Goal: Task Accomplishment & Management: Manage account settings

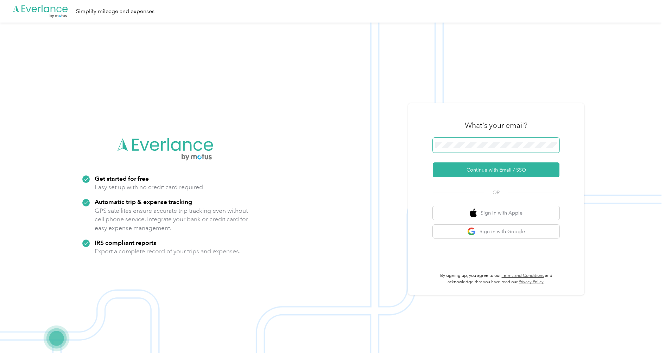
click at [469, 151] on span at bounding box center [496, 145] width 127 height 15
click at [511, 78] on img at bounding box center [331, 199] width 662 height 353
click at [443, 152] on span at bounding box center [496, 145] width 127 height 15
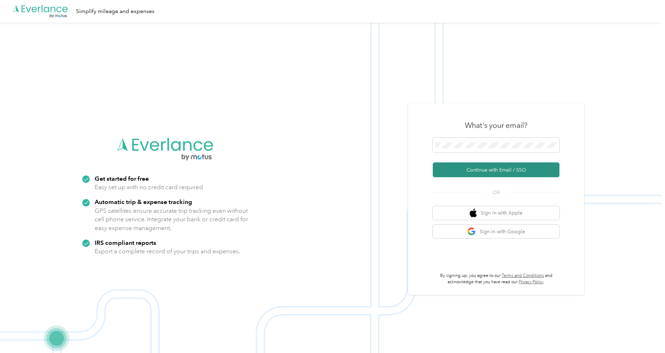
click at [507, 170] on button "Continue with Email / SSO" at bounding box center [496, 169] width 127 height 15
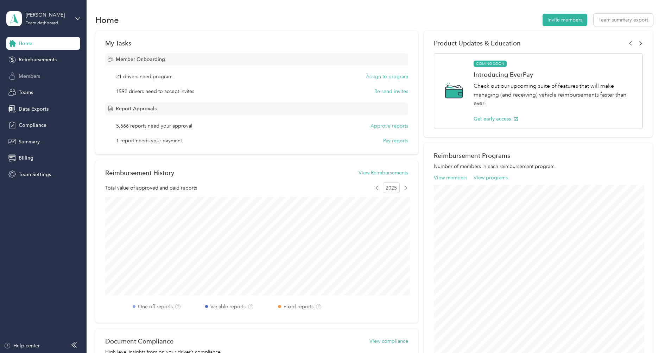
click at [33, 76] on span "Members" at bounding box center [29, 76] width 21 height 7
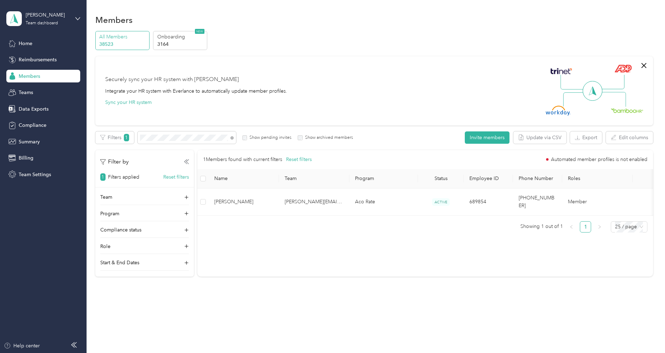
click at [261, 143] on div "Filters 1 Show pending invites Show archived members" at bounding box center [224, 137] width 258 height 12
click at [260, 138] on label "Show pending invites" at bounding box center [269, 137] width 44 height 6
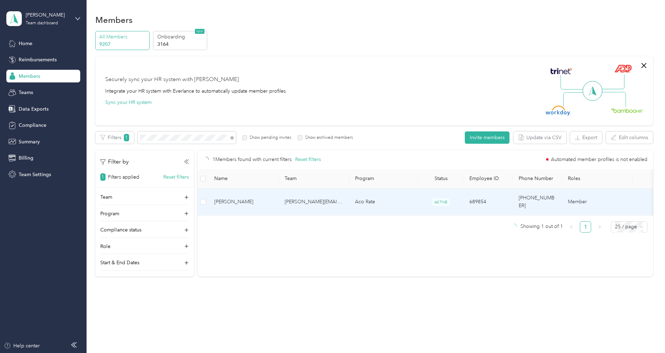
click at [270, 198] on span "[PERSON_NAME]" at bounding box center [243, 202] width 59 height 8
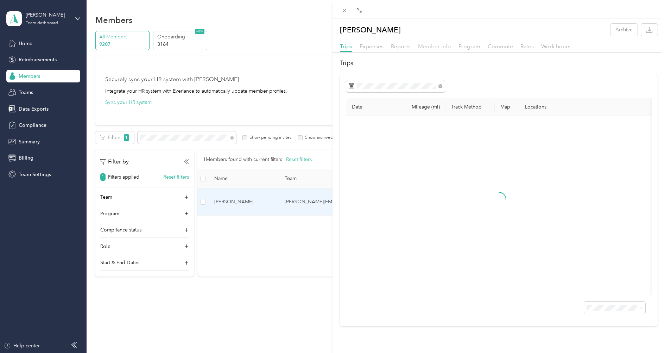
click at [439, 48] on span "Member info" at bounding box center [434, 46] width 33 height 7
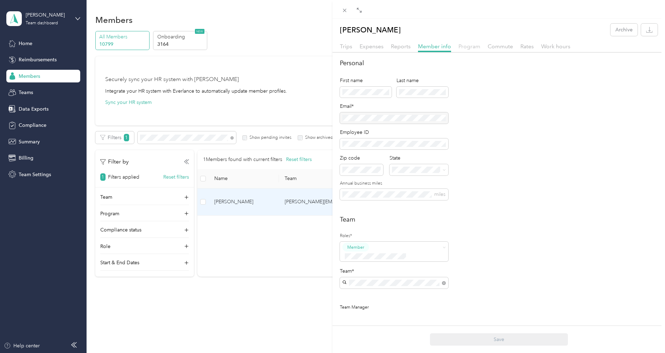
click at [471, 46] on span "Program" at bounding box center [470, 46] width 22 height 7
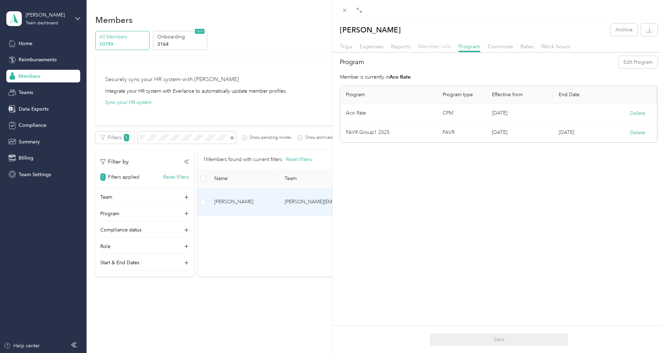
click at [431, 48] on span "Member info" at bounding box center [434, 46] width 33 height 7
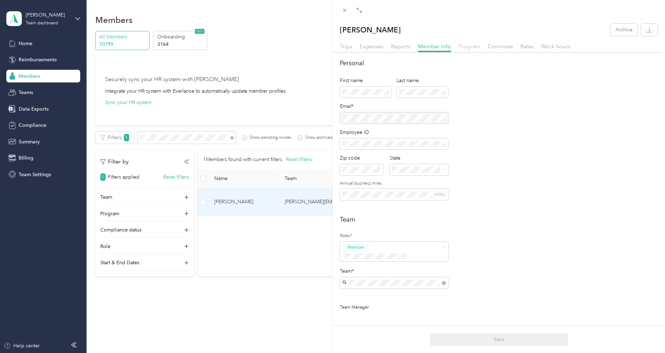
click at [478, 48] on span "Program" at bounding box center [470, 46] width 22 height 7
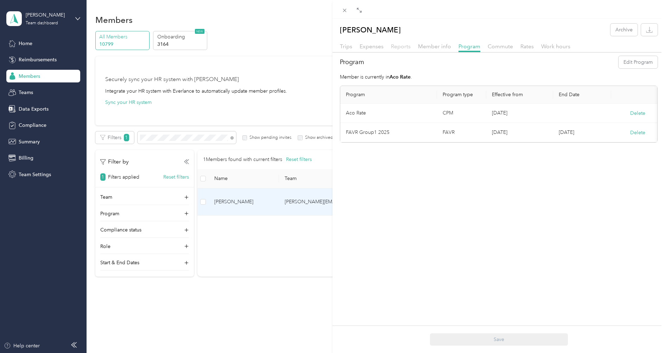
click at [397, 49] on span "Reports" at bounding box center [401, 46] width 20 height 7
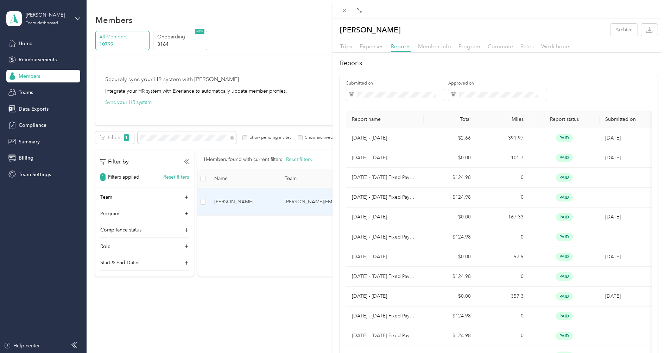
click at [522, 49] on span "Rates" at bounding box center [527, 46] width 13 height 7
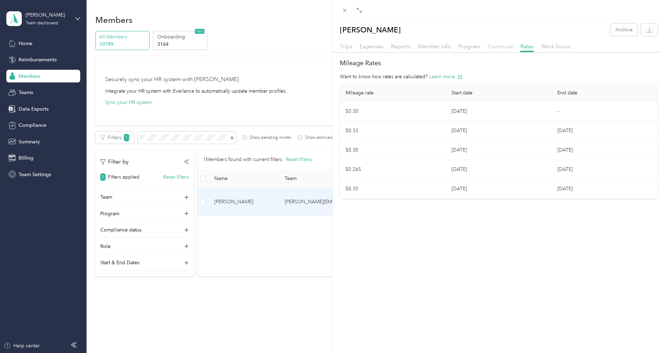
click at [488, 49] on span "Commute" at bounding box center [500, 46] width 25 height 7
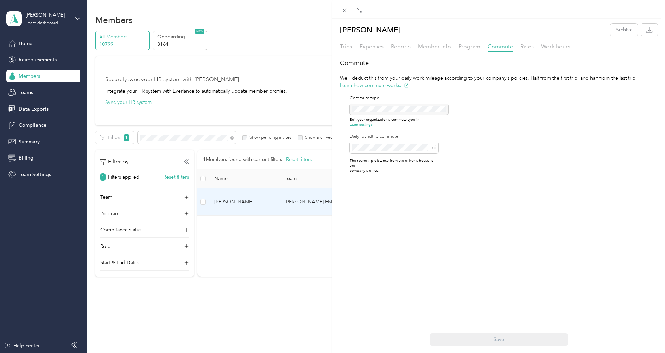
click at [456, 49] on div "Trips Expenses Reports Member info Program Commute Rates Work hours" at bounding box center [499, 47] width 333 height 10
click at [463, 49] on span "Program" at bounding box center [470, 46] width 22 height 7
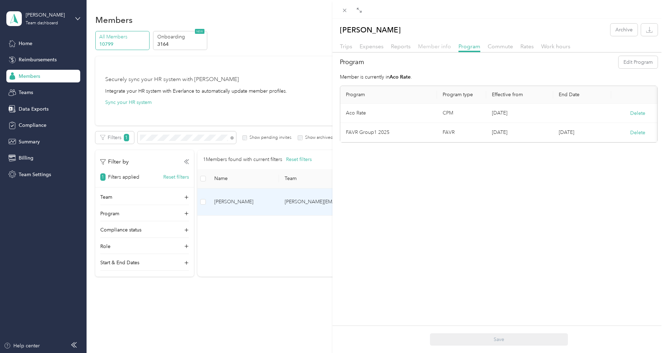
click at [440, 47] on span "Member info" at bounding box center [434, 46] width 33 height 7
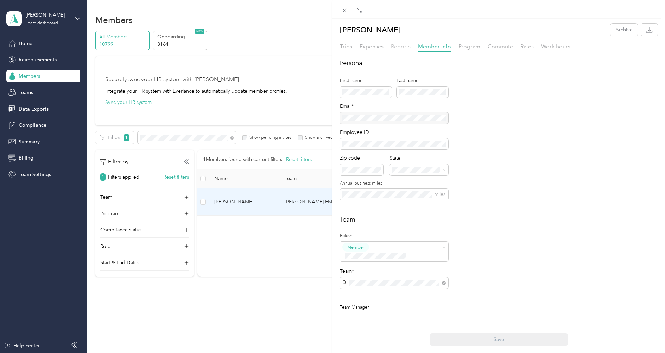
click at [401, 44] on span "Reports" at bounding box center [401, 46] width 20 height 7
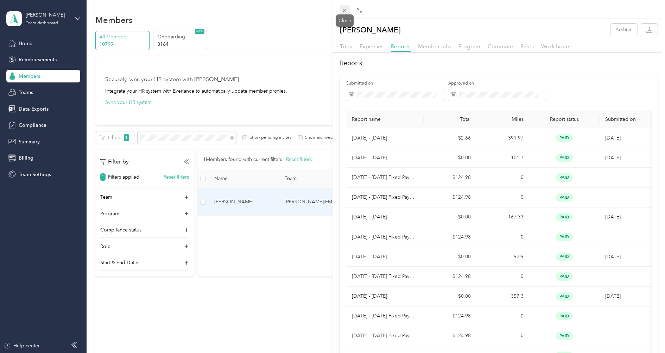
click at [347, 9] on icon at bounding box center [345, 10] width 6 height 6
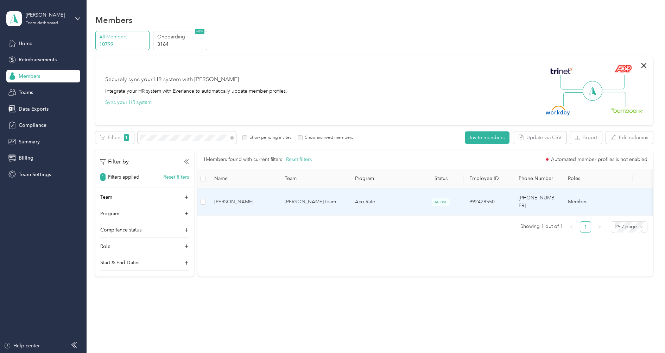
click at [260, 201] on span "[PERSON_NAME]" at bounding box center [243, 202] width 59 height 8
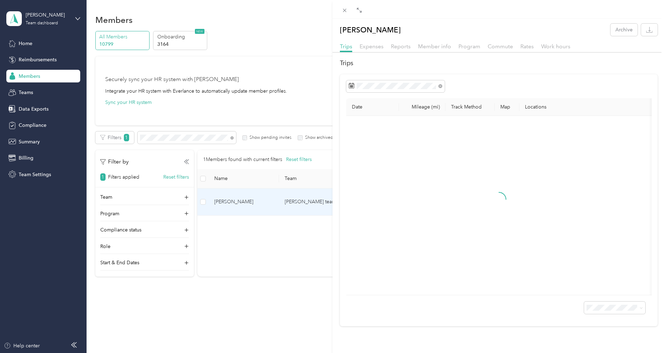
click at [469, 52] on div at bounding box center [499, 54] width 333 height 4
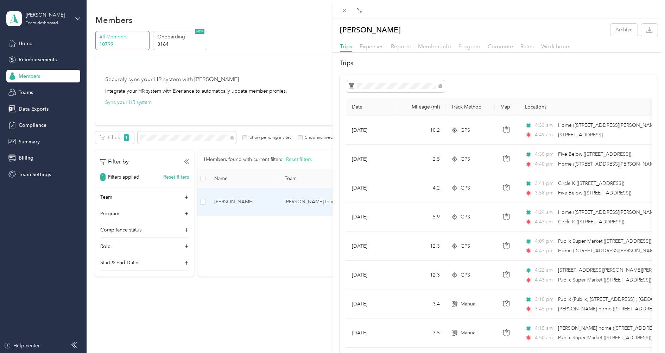
click at [470, 49] on span "Program" at bounding box center [470, 46] width 22 height 7
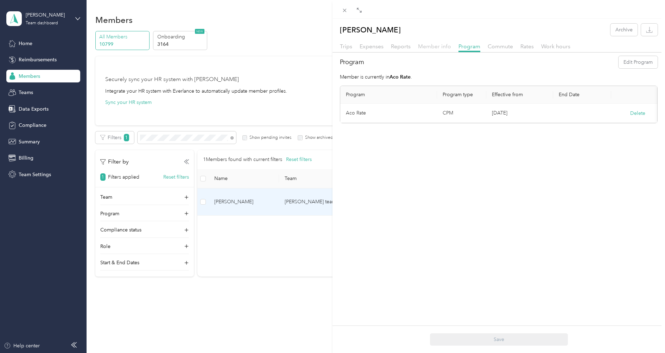
click at [440, 48] on span "Member info" at bounding box center [434, 46] width 33 height 7
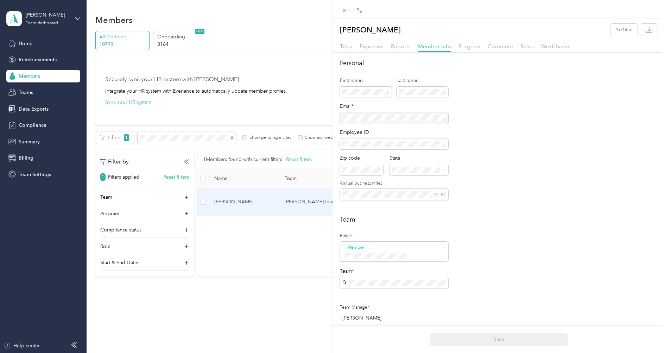
click at [406, 50] on div "Reports" at bounding box center [401, 46] width 20 height 9
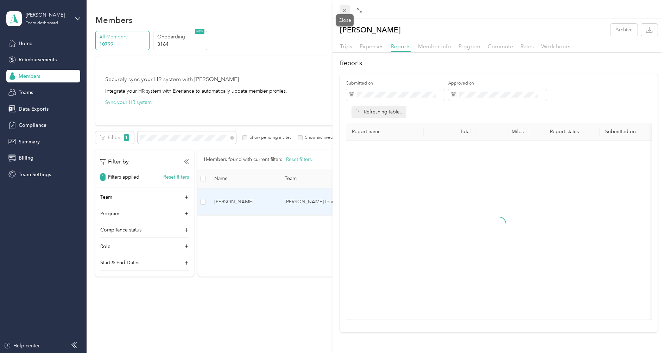
click at [341, 13] on span at bounding box center [345, 10] width 10 height 10
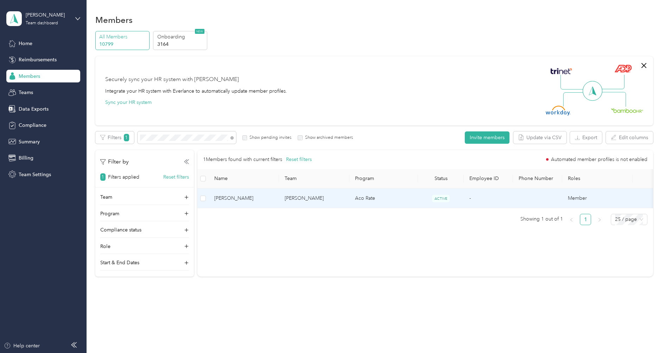
click at [267, 201] on span "[PERSON_NAME]" at bounding box center [243, 198] width 59 height 8
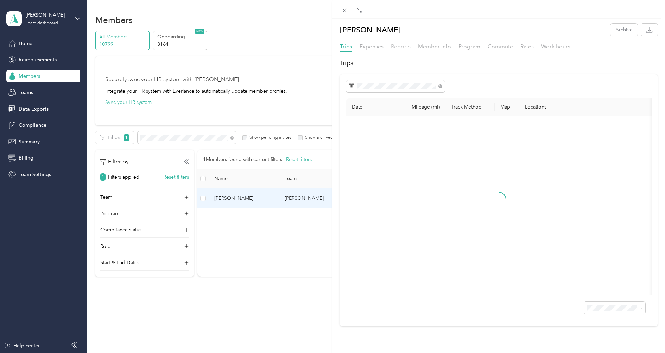
click at [402, 46] on span "Reports" at bounding box center [401, 46] width 20 height 7
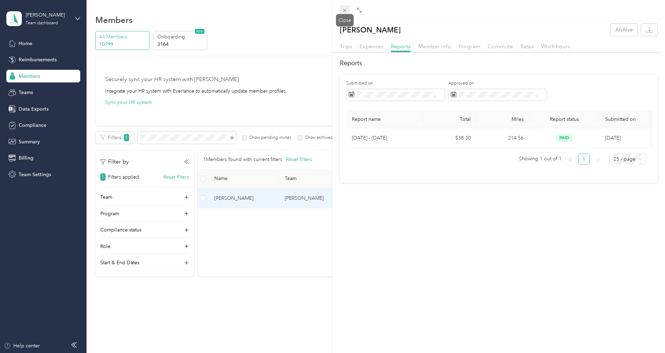
click at [346, 13] on icon at bounding box center [345, 10] width 6 height 6
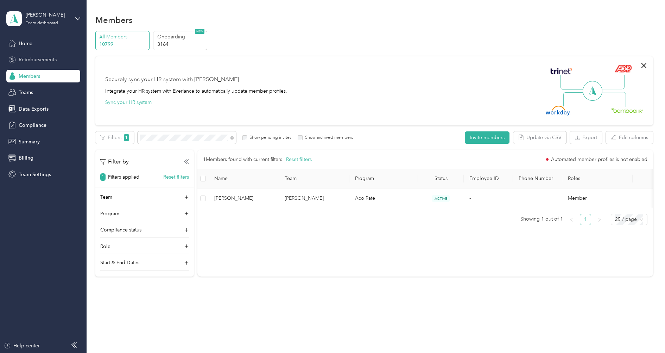
click at [49, 57] on span "Reimbursements" at bounding box center [38, 59] width 38 height 7
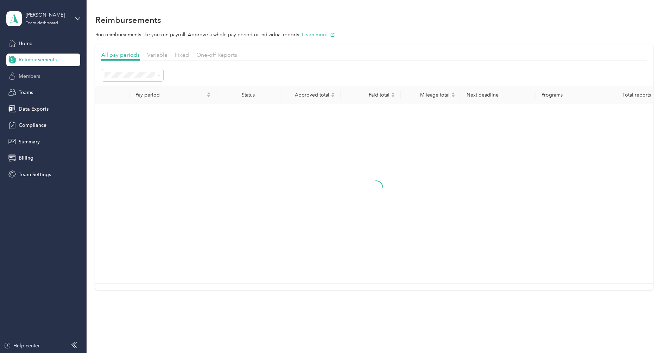
click at [42, 76] on div "Members" at bounding box center [43, 76] width 74 height 13
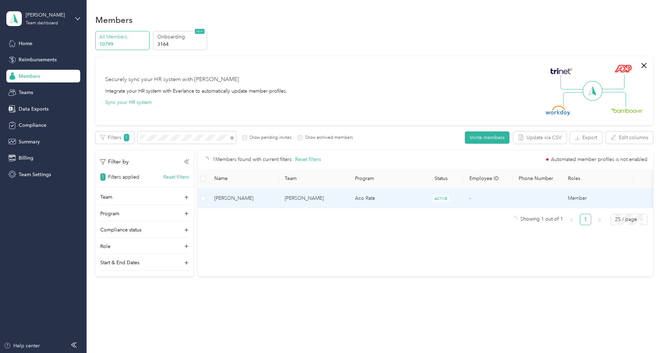
click at [297, 196] on td "[PERSON_NAME]" at bounding box center [314, 198] width 70 height 20
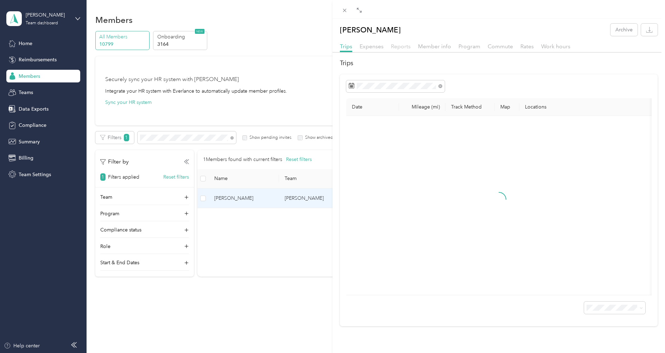
click at [402, 45] on span "Reports" at bounding box center [401, 46] width 20 height 7
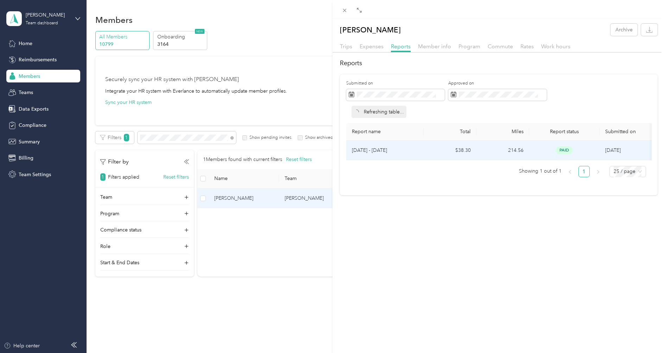
click at [449, 148] on td "$38.30" at bounding box center [450, 150] width 53 height 20
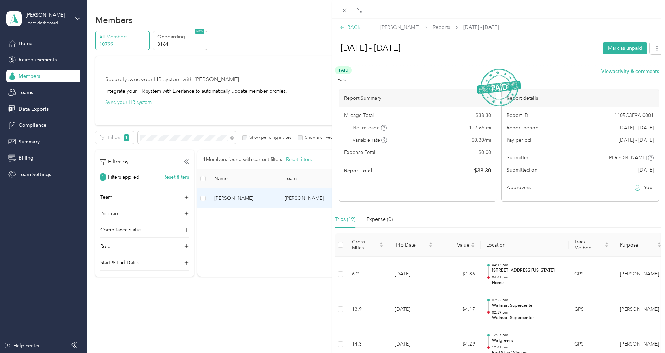
click at [357, 27] on div "BACK" at bounding box center [350, 27] width 21 height 7
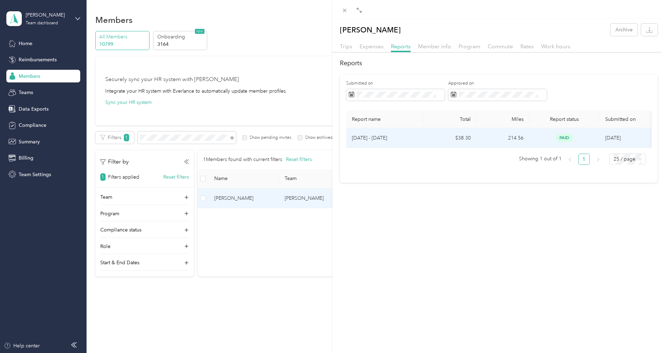
click at [537, 134] on div "paid" at bounding box center [564, 138] width 59 height 8
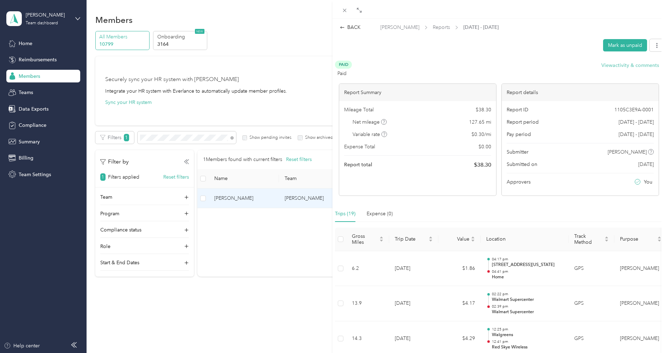
click at [626, 65] on button "View activity & comments" at bounding box center [631, 65] width 58 height 7
